Goal: Transaction & Acquisition: Purchase product/service

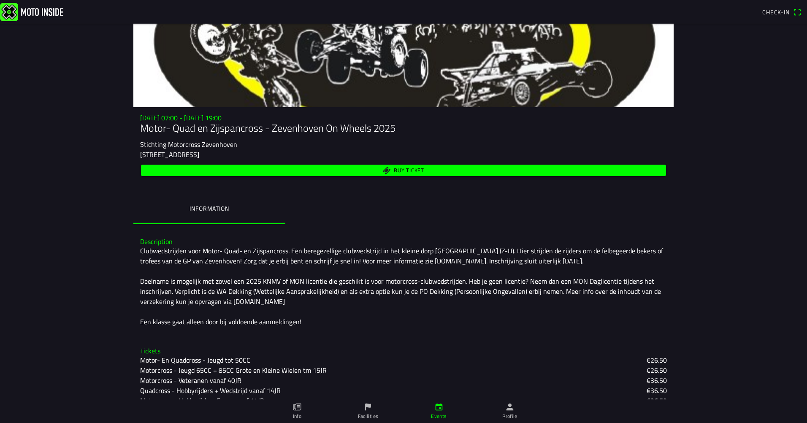
scroll to position [84, 0]
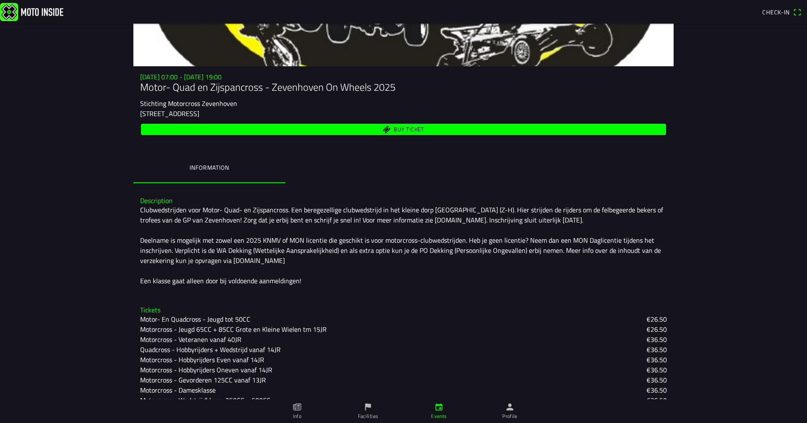
click at [321, 128] on span "Buy ticket" at bounding box center [403, 129] width 515 height 11
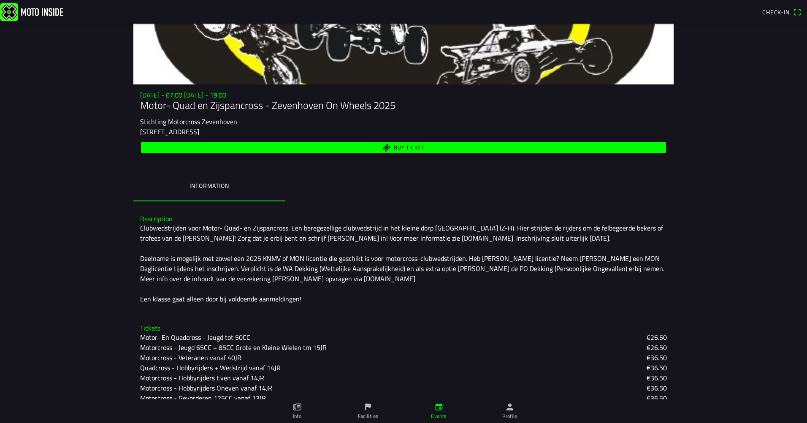
scroll to position [156, 0]
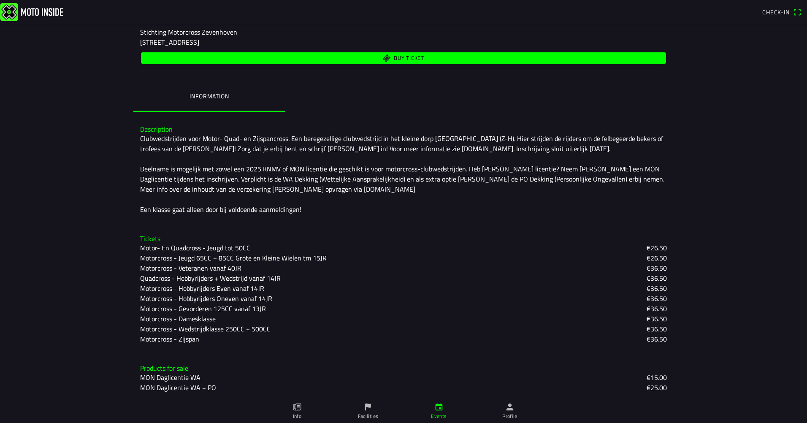
click at [403, 58] on span "Buy ticket" at bounding box center [409, 57] width 30 height 5
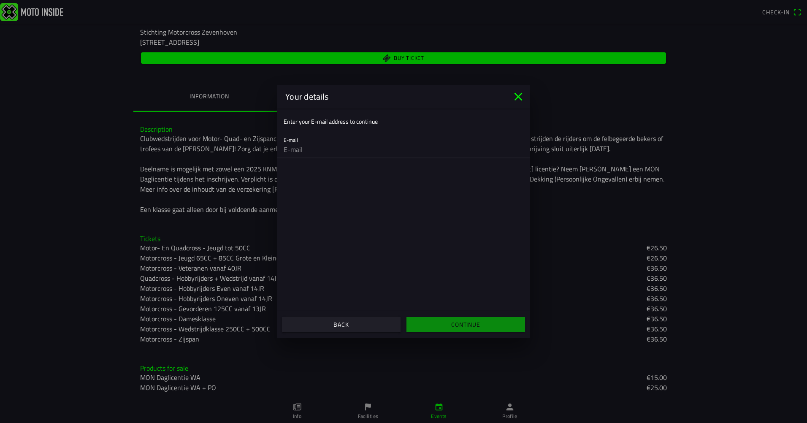
click at [303, 152] on input "email" at bounding box center [404, 149] width 240 height 17
type input "niels_spekkie@hotmail.com"
click at [342, 265] on main "Enter your E-mail address to continue E-mail niels_spekkie@hotmail.com" at bounding box center [403, 209] width 253 height 203
click at [0, 0] on slot "Continue" at bounding box center [0, 0] width 0 height 0
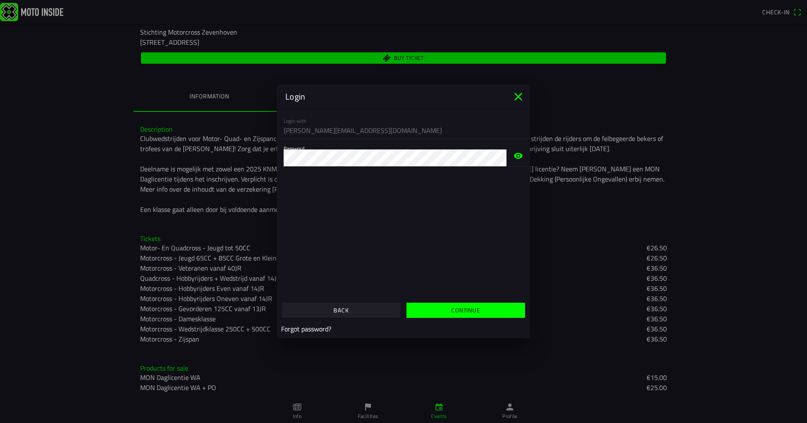
click at [0, 0] on slot "Continue" at bounding box center [0, 0] width 0 height 0
click at [263, 154] on ion-modal "Login Login with niels_spekkie@hotmail.com Password Wrong login credentials app…" at bounding box center [403, 211] width 807 height 423
click at [434, 309] on span "button" at bounding box center [465, 310] width 105 height 15
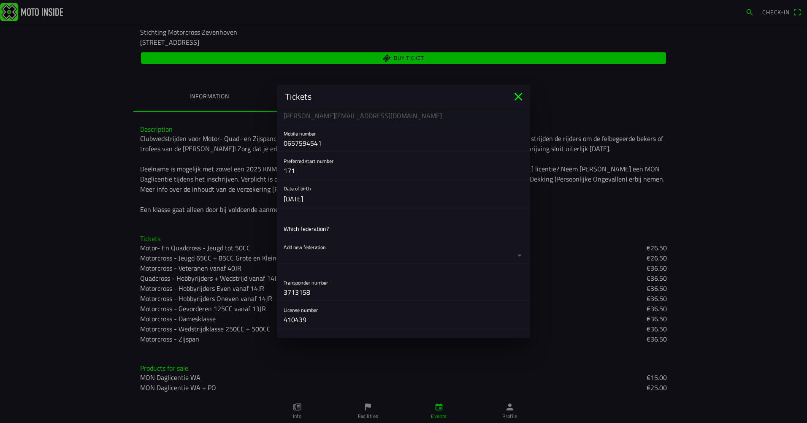
scroll to position [169, 0]
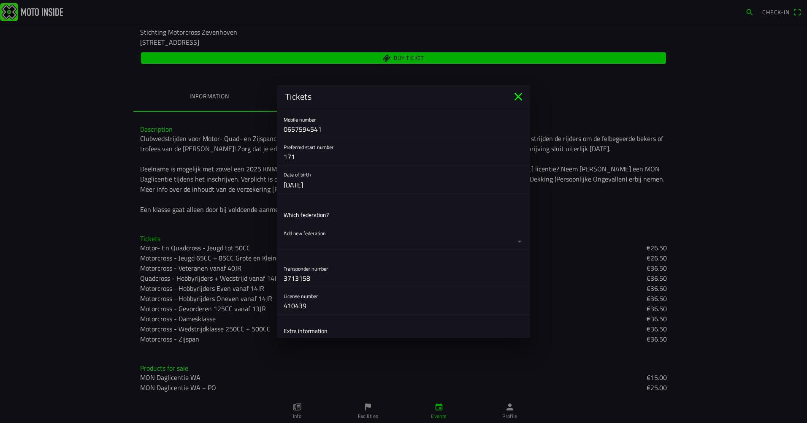
click at [294, 243] on button "button" at bounding box center [407, 236] width 246 height 25
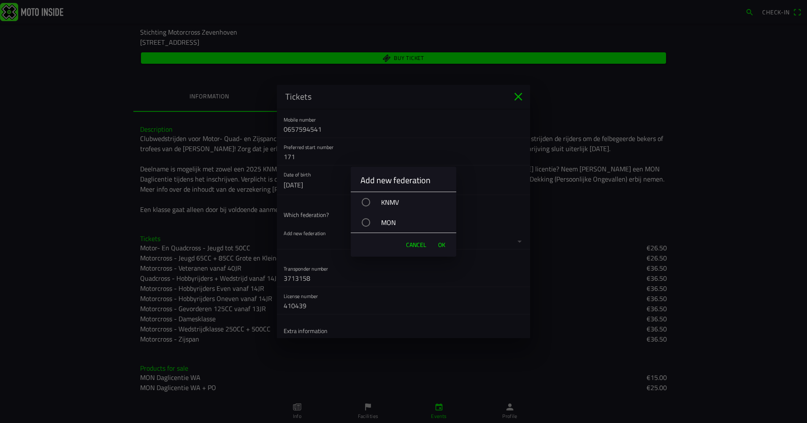
click at [393, 201] on div "KNMV" at bounding box center [407, 202] width 97 height 21
click at [440, 241] on span "OK" at bounding box center [441, 245] width 7 height 8
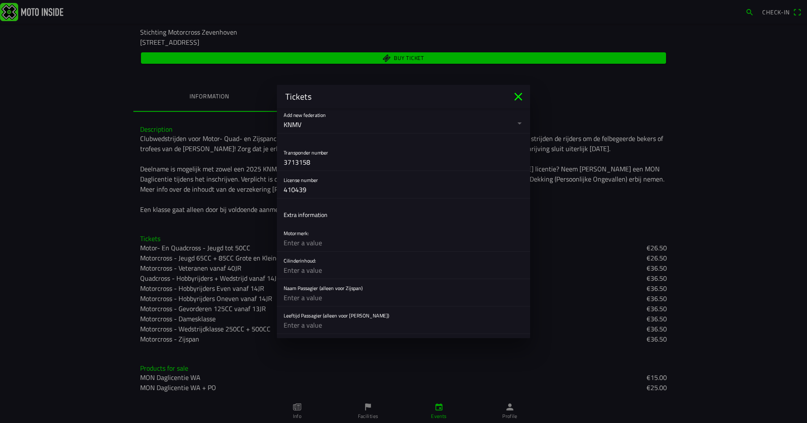
scroll to position [380, 0]
click at [301, 187] on input "text" at bounding box center [404, 189] width 240 height 17
type input "S"
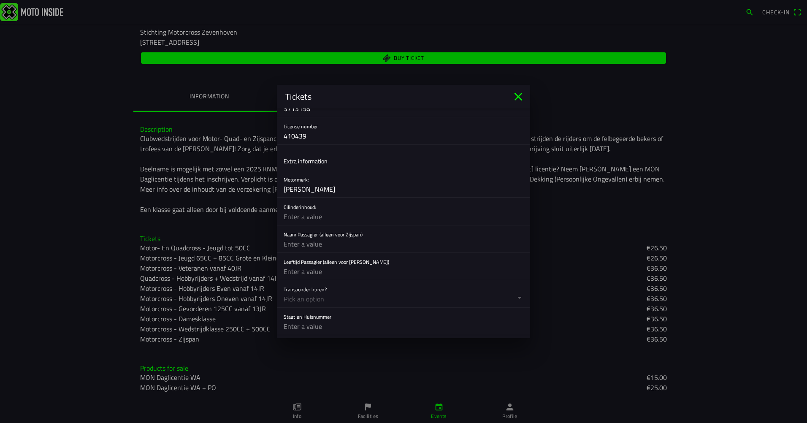
type input "STARK"
type input "e"
type input "ELECTRIC"
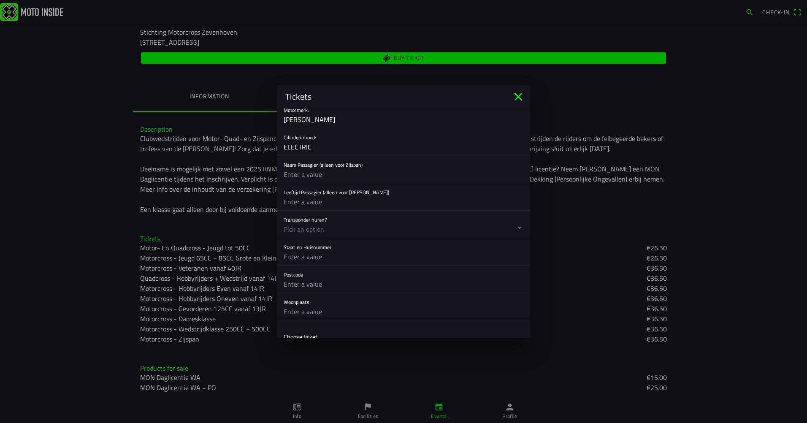
scroll to position [464, 0]
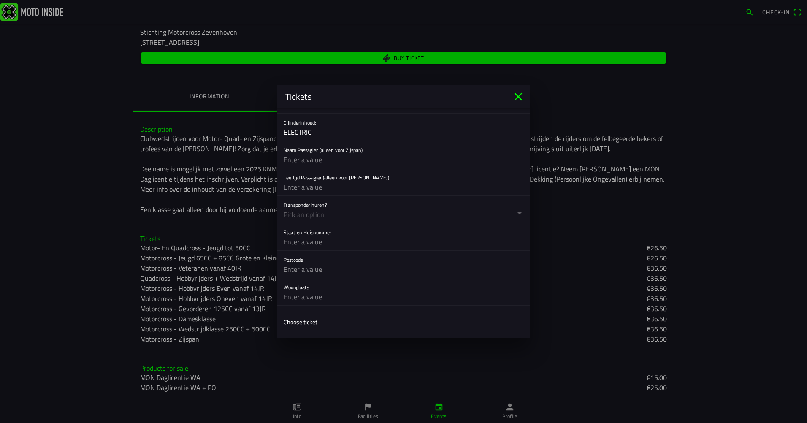
click at [314, 253] on div "Postcode" at bounding box center [404, 264] width 240 height 27
click at [301, 214] on button "button" at bounding box center [407, 209] width 246 height 27
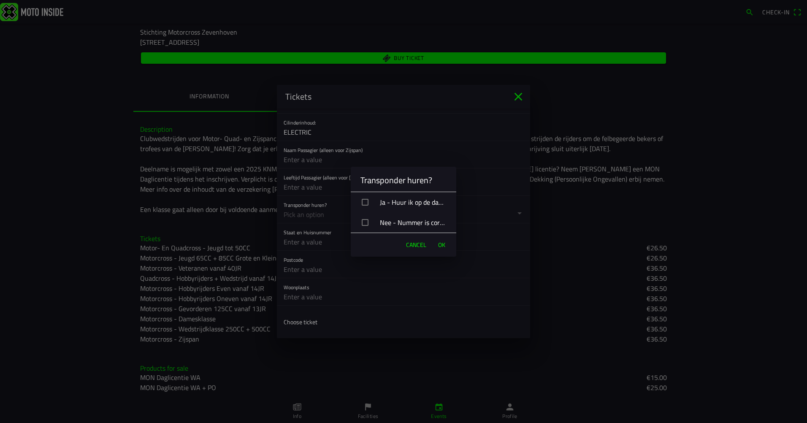
click at [387, 219] on div "Nee - Nummer is correct ingevuld of stuur ik naar motorcross@zevenhovenonwheels…" at bounding box center [406, 222] width 99 height 21
click at [438, 245] on span "OK" at bounding box center [441, 245] width 7 height 8
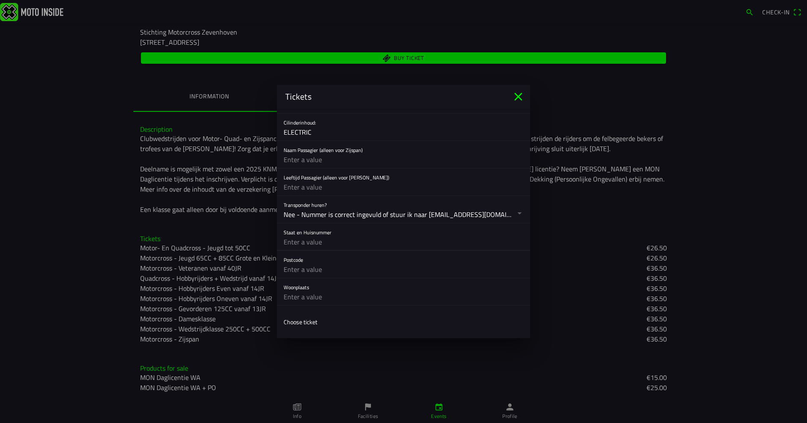
click at [316, 242] on input "text" at bounding box center [404, 241] width 240 height 17
type input "h"
type input "Hoofdweg 1692"
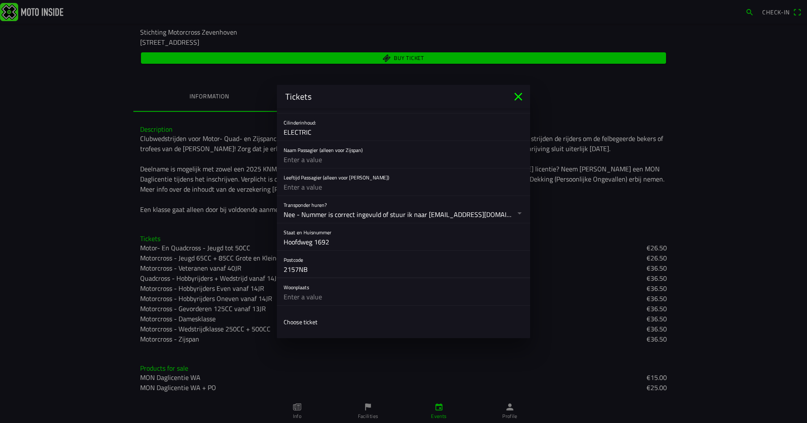
type input "2157NB"
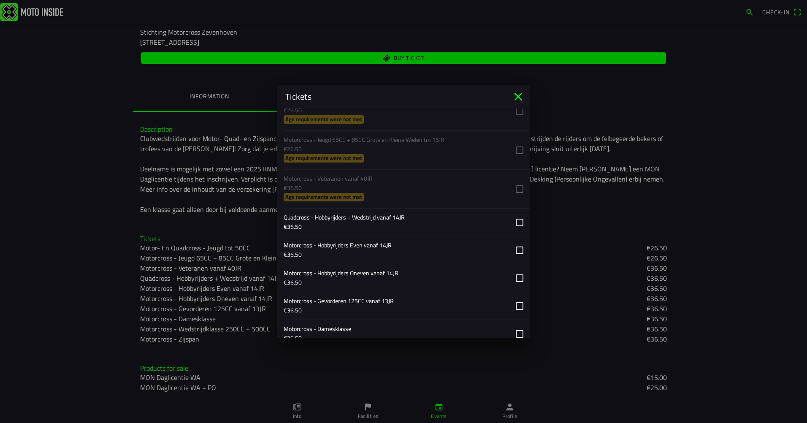
scroll to position [717, 0]
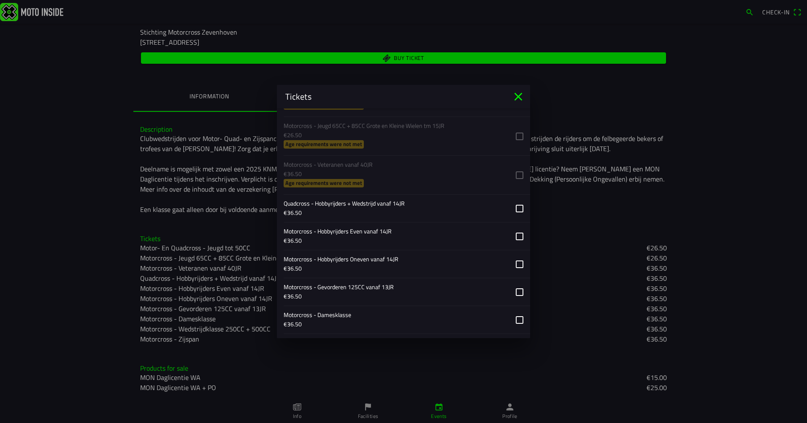
type input "Abbenes"
click at [516, 264] on button "button" at bounding box center [407, 263] width 246 height 27
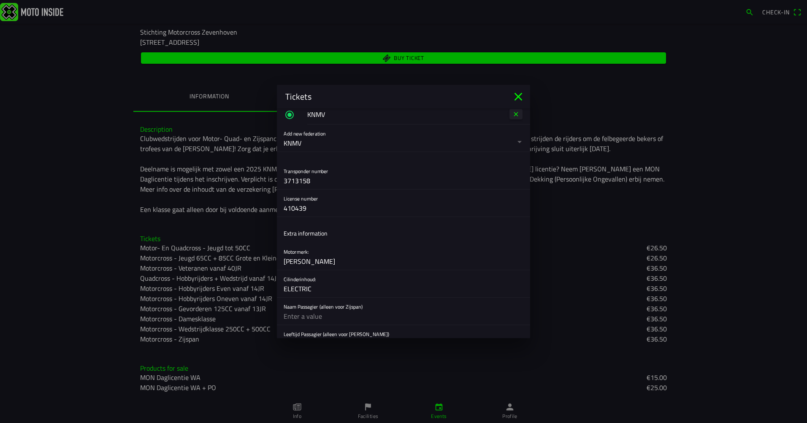
scroll to position [246, 0]
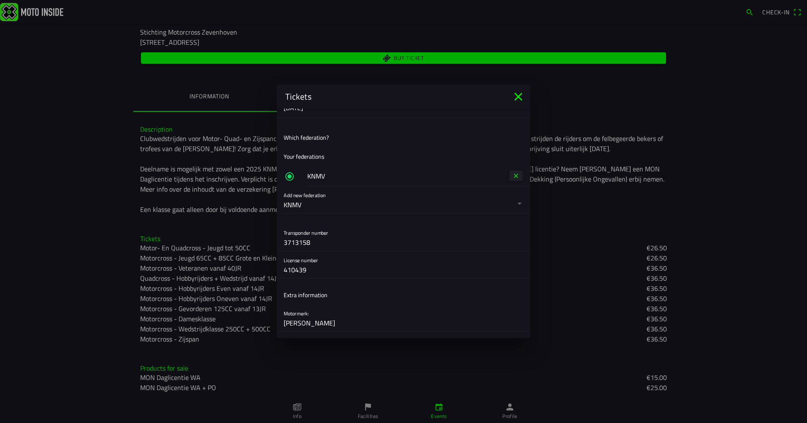
click at [305, 202] on button "button" at bounding box center [407, 199] width 246 height 27
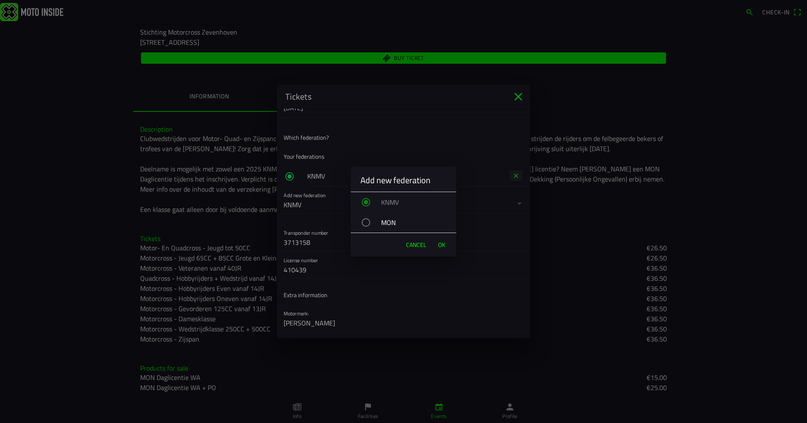
click at [377, 219] on div "MON" at bounding box center [407, 222] width 97 height 21
click at [442, 247] on span "OK" at bounding box center [441, 245] width 7 height 8
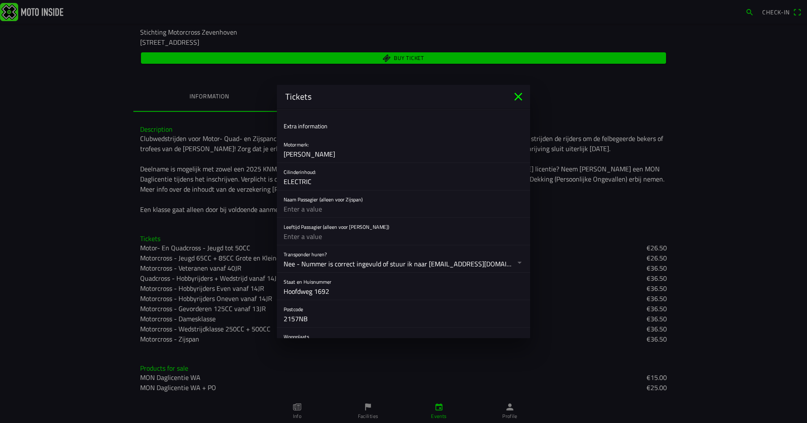
scroll to position [266, 0]
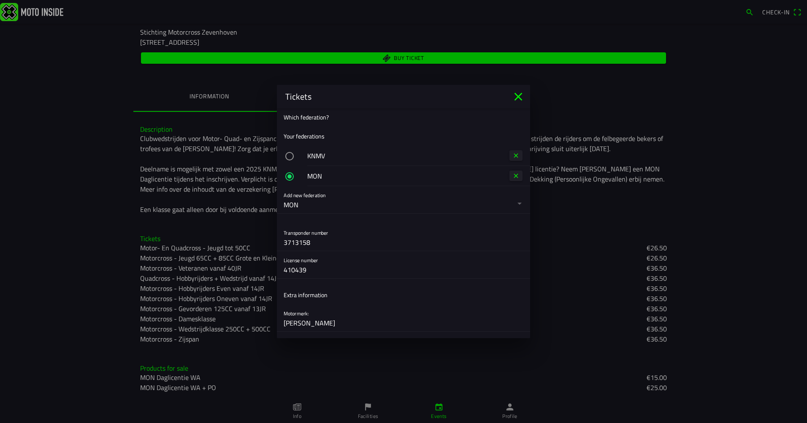
click at [310, 158] on button "button" at bounding box center [403, 156] width 253 height 20
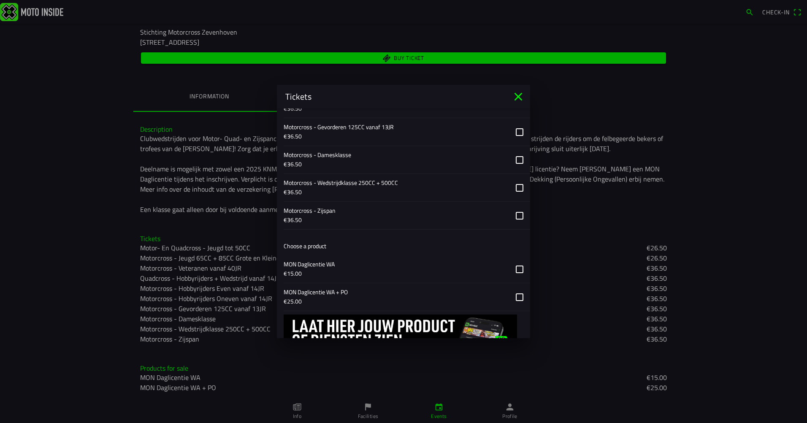
scroll to position [941, 0]
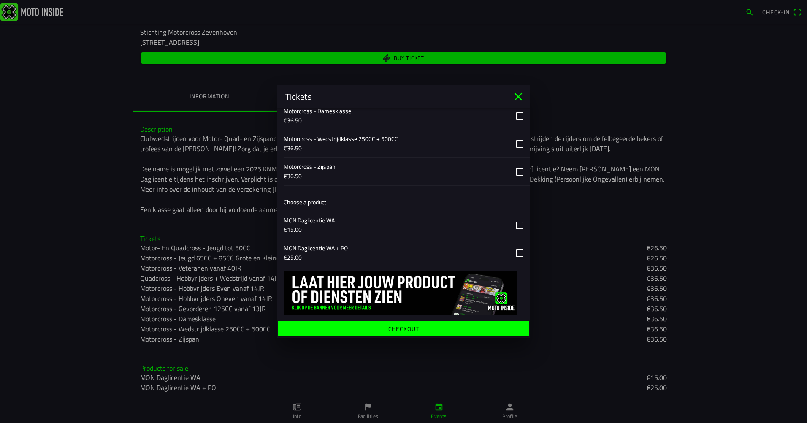
click at [429, 330] on span "Checkout" at bounding box center [403, 328] width 238 height 15
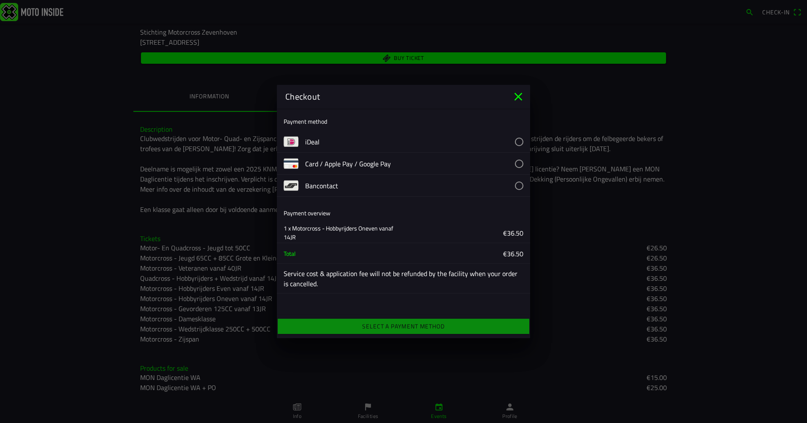
click at [360, 139] on button "button" at bounding box center [417, 142] width 225 height 22
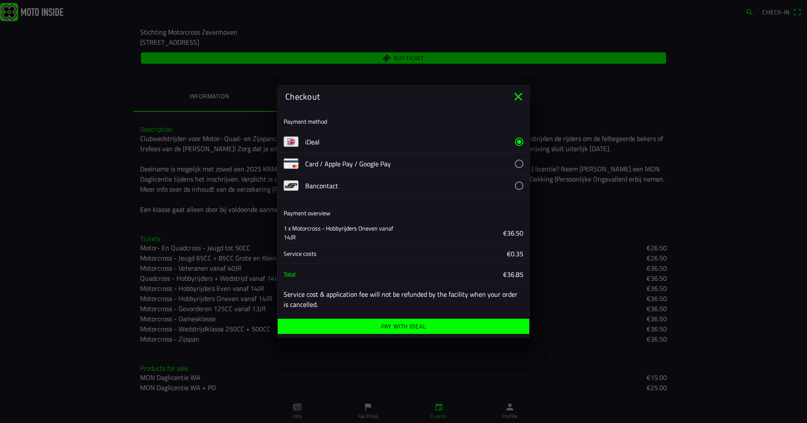
click at [368, 323] on span "Pay with iDeal" at bounding box center [403, 326] width 238 height 15
